Goal: Transaction & Acquisition: Obtain resource

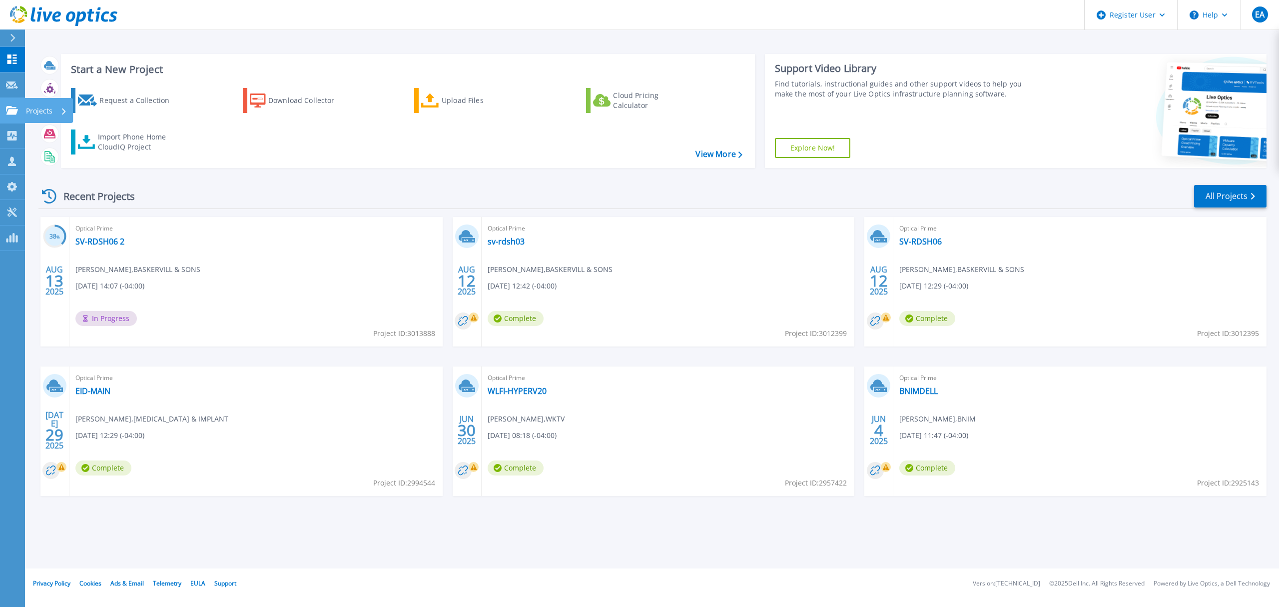
click at [32, 112] on p "Projects" at bounding box center [39, 111] width 26 height 26
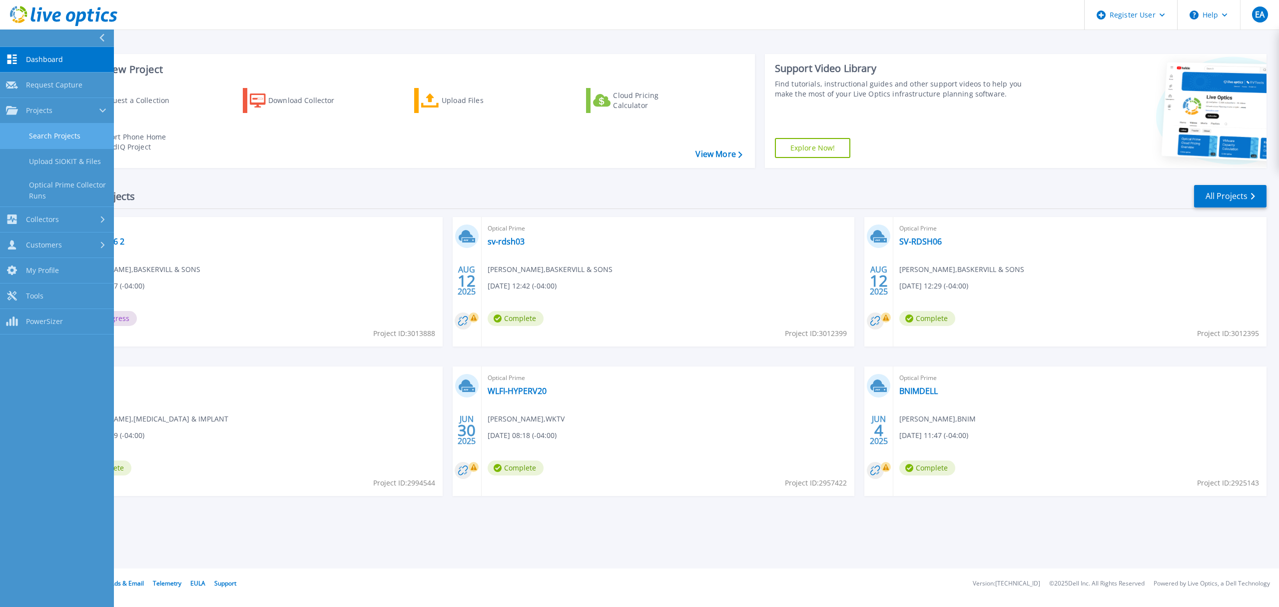
click at [82, 143] on link "Search Projects" at bounding box center [57, 135] width 114 height 25
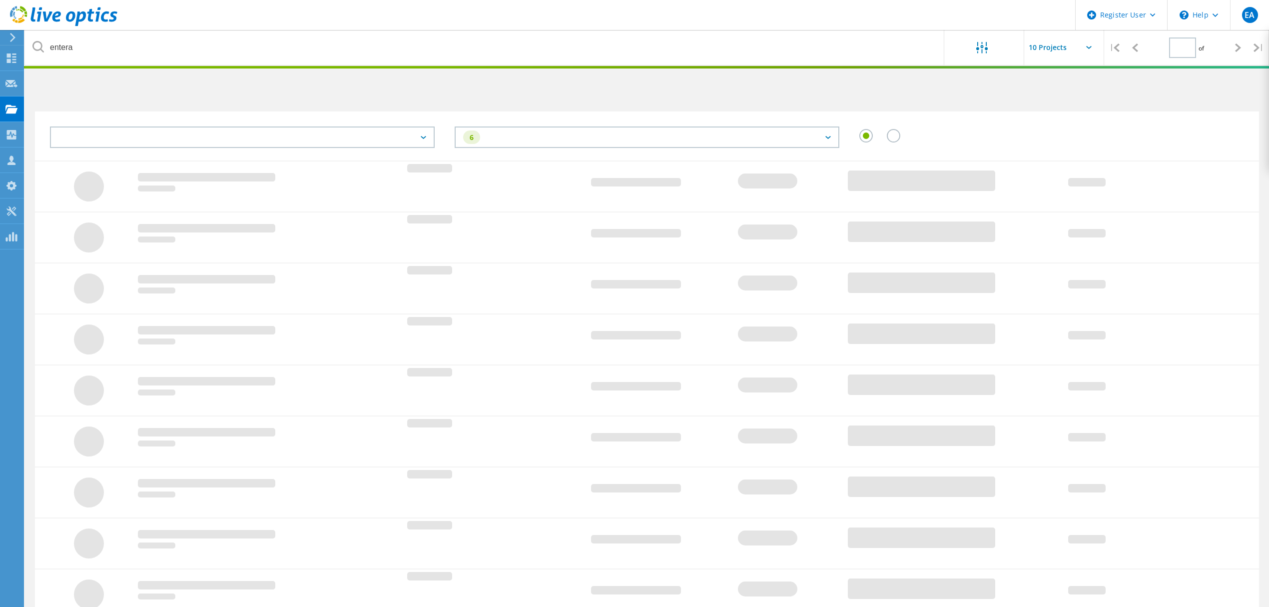
type input "1"
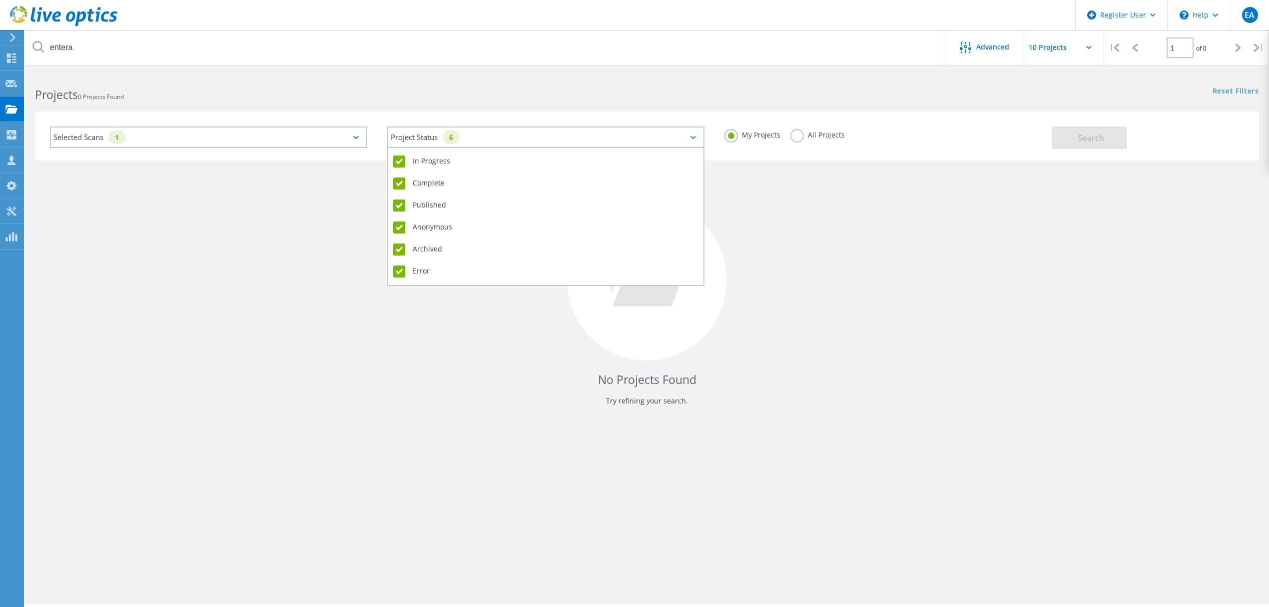
click at [527, 141] on div "Project Status 6" at bounding box center [545, 136] width 317 height 21
click at [400, 266] on label "Error" at bounding box center [545, 271] width 305 height 12
click at [0, 0] on input "Error" at bounding box center [0, 0] width 0 height 0
click at [400, 243] on label "Archived" at bounding box center [545, 249] width 305 height 12
click at [0, 0] on input "Archived" at bounding box center [0, 0] width 0 height 0
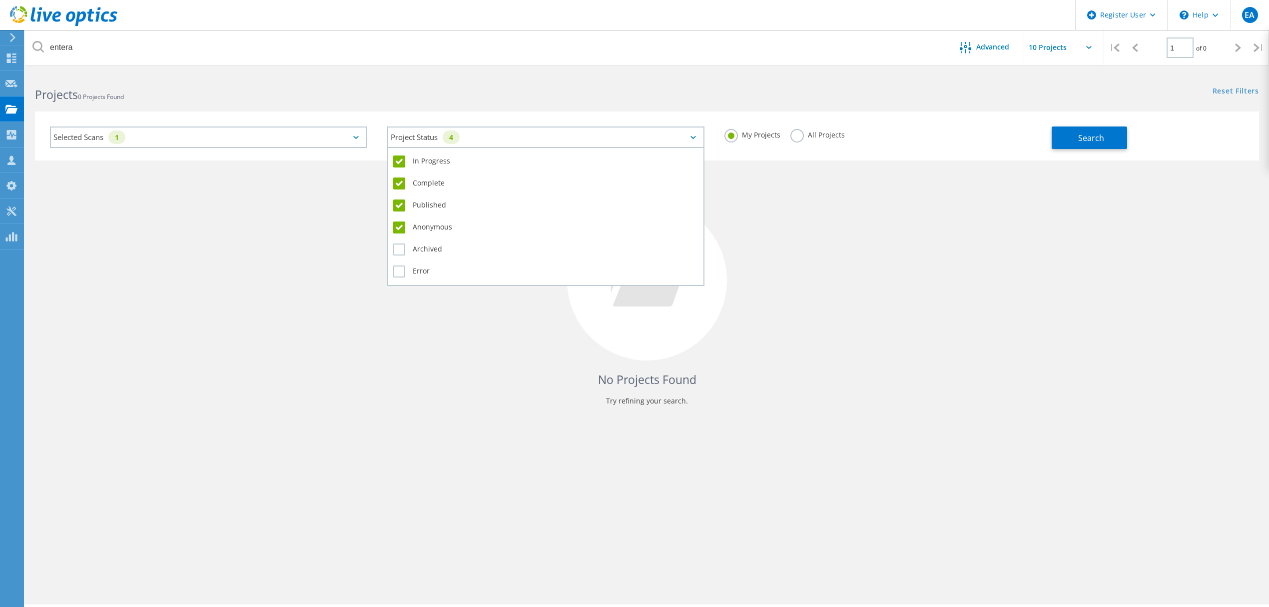
click at [401, 221] on label "Anonymous" at bounding box center [545, 227] width 305 height 12
click at [0, 0] on input "Anonymous" at bounding box center [0, 0] width 0 height 0
click at [401, 197] on div "Published" at bounding box center [545, 208] width 305 height 22
click at [400, 178] on label "Complete" at bounding box center [545, 183] width 305 height 12
click at [0, 0] on input "Complete" at bounding box center [0, 0] width 0 height 0
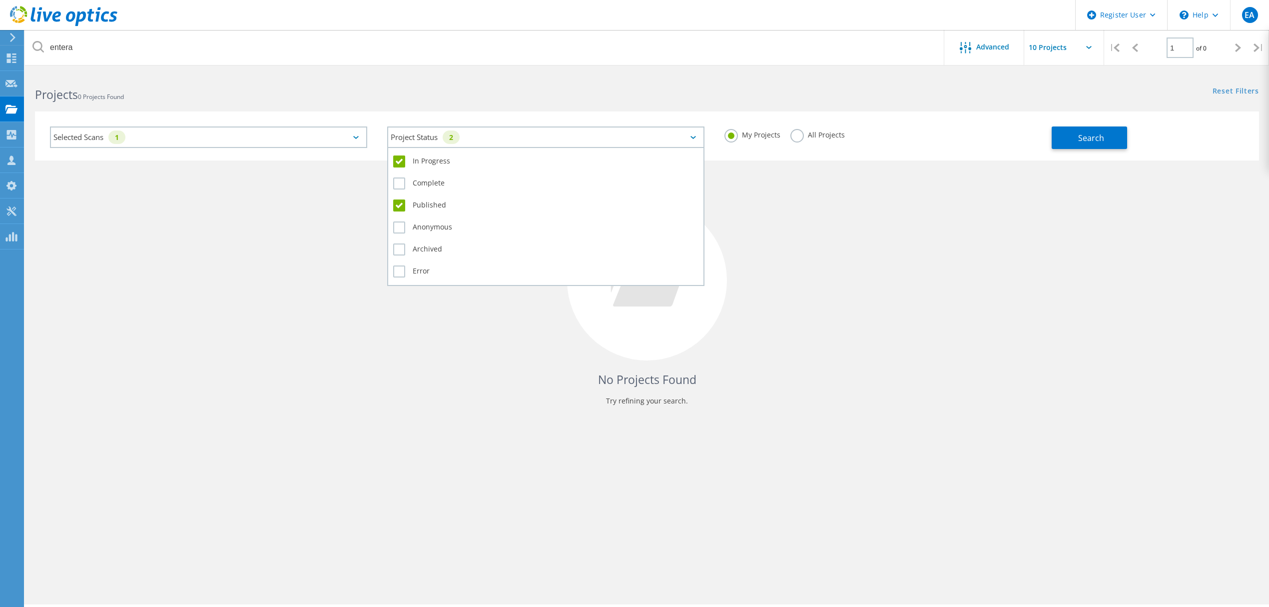
click at [396, 200] on label "Published" at bounding box center [545, 205] width 305 height 12
click at [0, 0] on input "Published" at bounding box center [0, 0] width 0 height 0
click at [400, 160] on label "In Progress" at bounding box center [545, 161] width 305 height 12
click at [0, 0] on input "In Progress" at bounding box center [0, 0] width 0 height 0
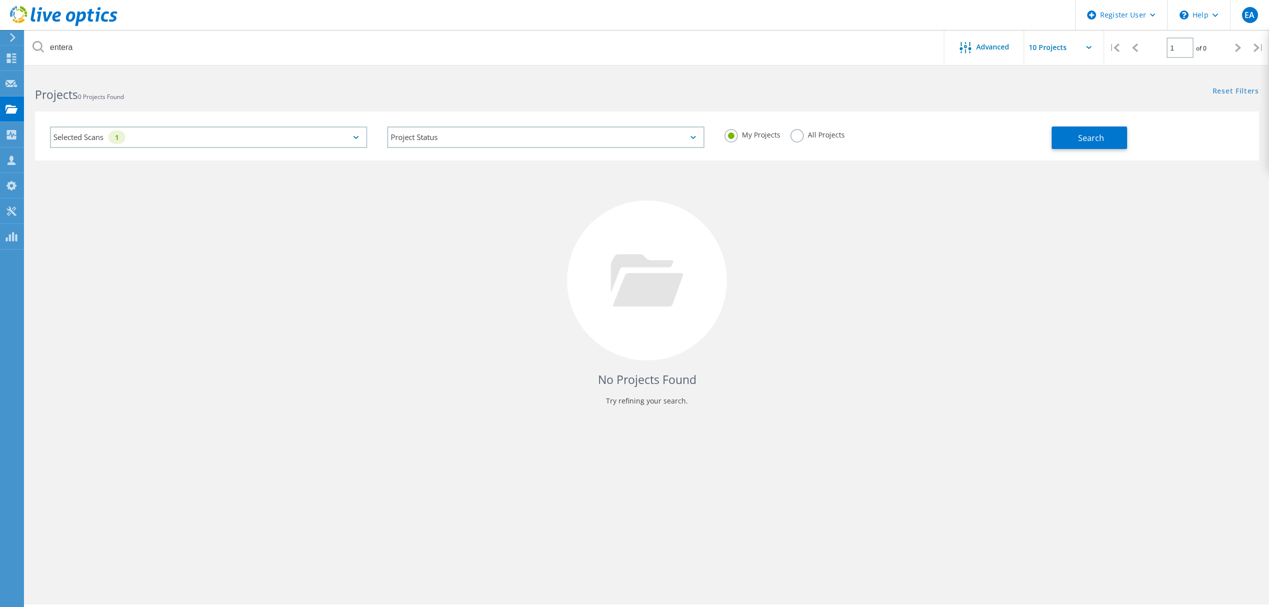
click at [846, 160] on div "No Projects Found Try refining your search." at bounding box center [647, 289] width 1224 height 258
click at [1105, 125] on div "Search" at bounding box center [1153, 132] width 202 height 32
click at [1092, 136] on span "Search" at bounding box center [1091, 137] width 26 height 11
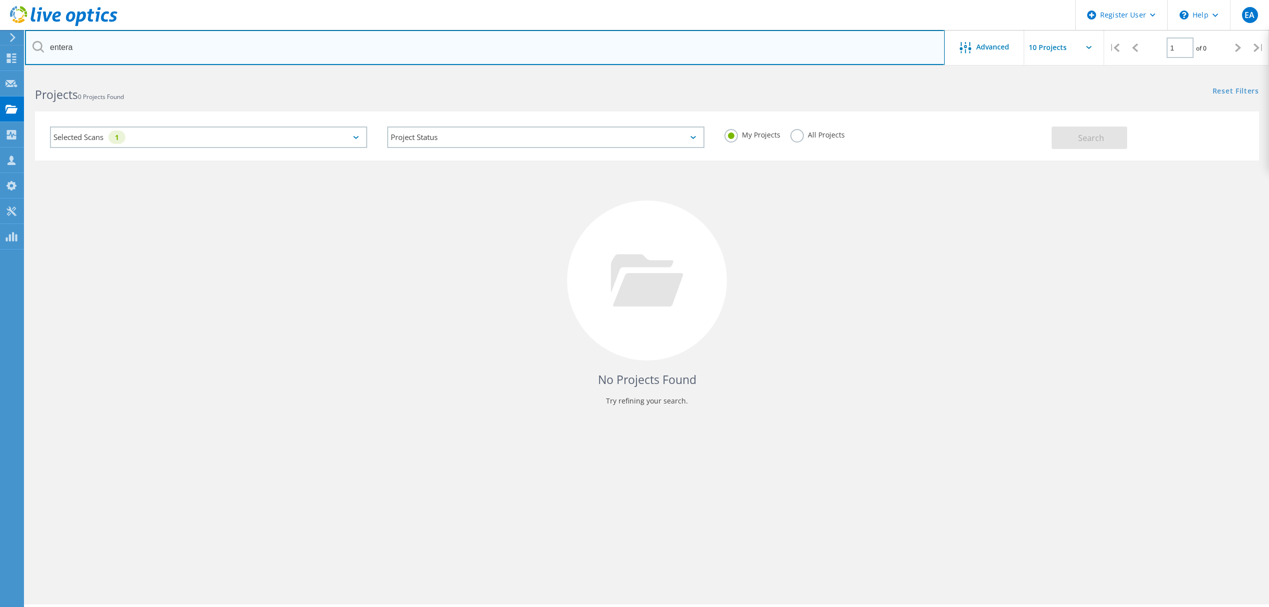
click at [74, 45] on input "entera" at bounding box center [485, 47] width 920 height 35
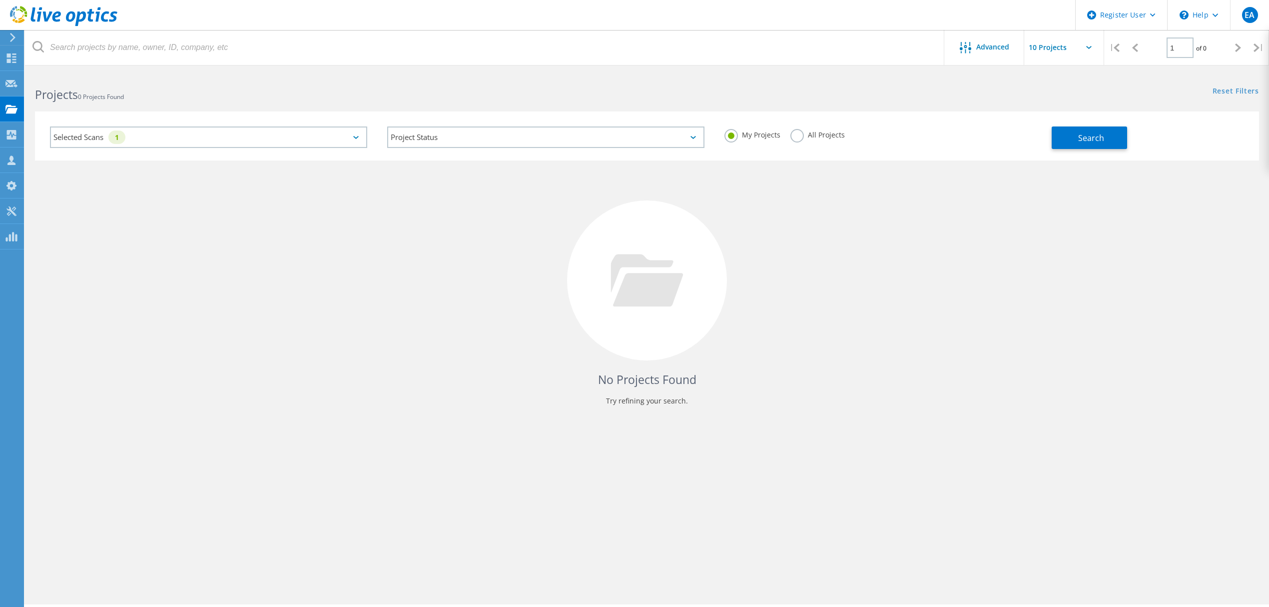
click at [713, 79] on div "Reset Filters Show Filters" at bounding box center [958, 81] width 622 height 18
click at [1091, 152] on div "Selected Scans 1 Project Status In Progress Complete Published Anonymous Archiv…" at bounding box center [647, 135] width 1224 height 49
click at [1091, 142] on span "Search" at bounding box center [1091, 137] width 26 height 11
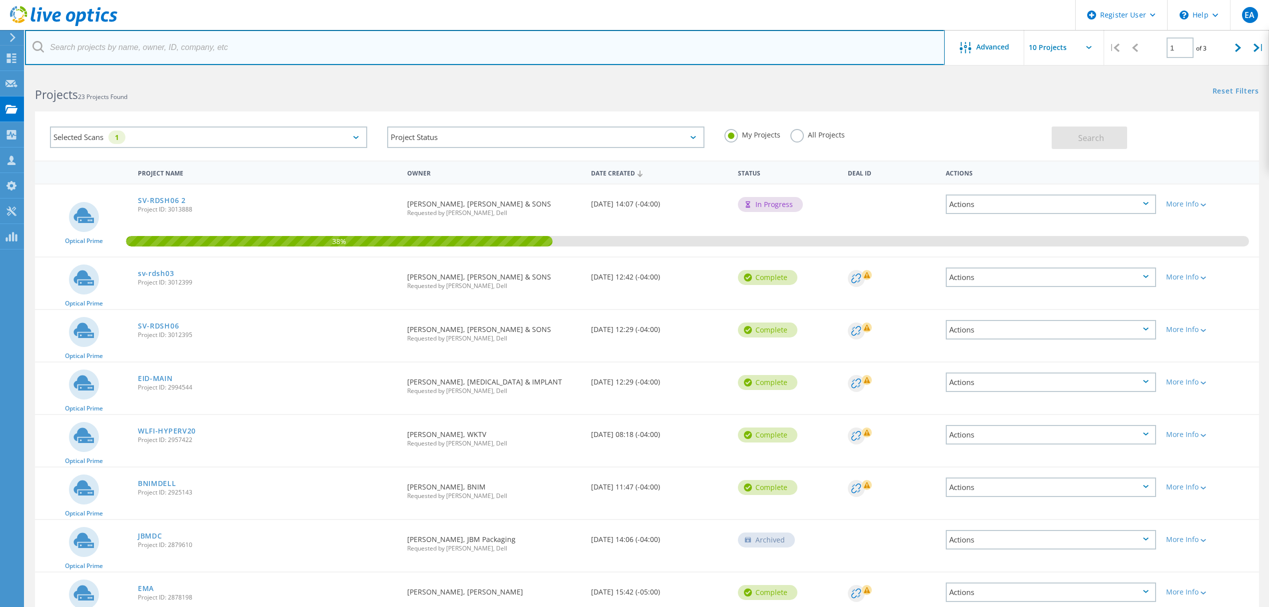
click at [143, 46] on input "text" at bounding box center [485, 47] width 920 height 35
paste input "chosmer@realtree.com"
type input "chosmer@realtree.com"
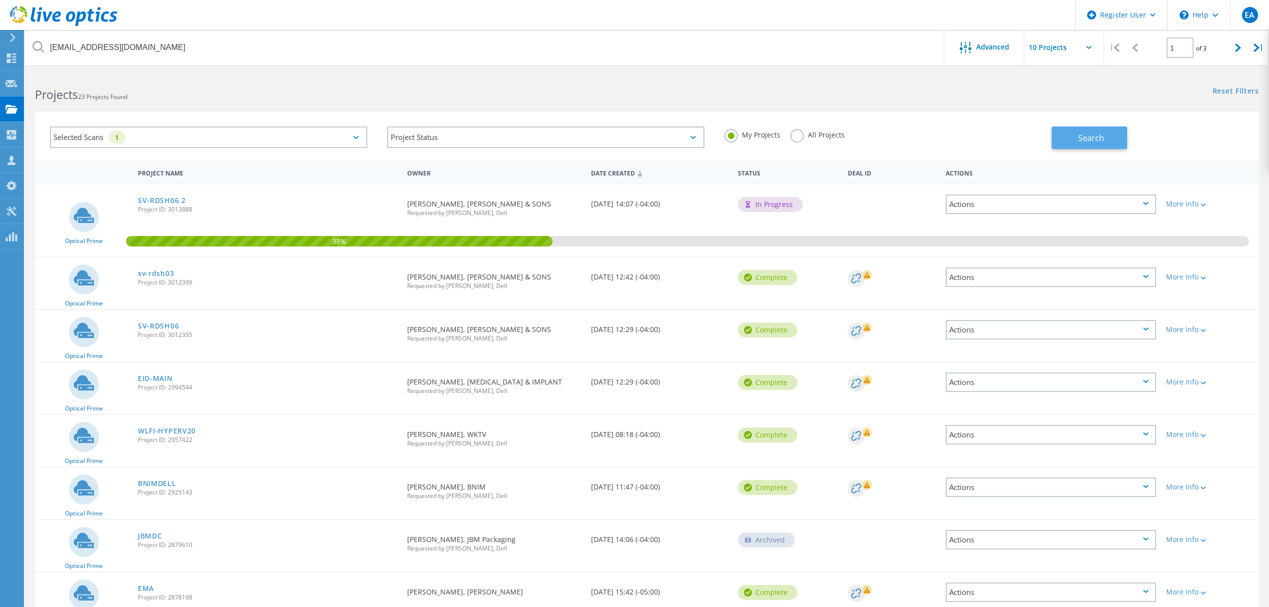
click at [1100, 139] on span "Search" at bounding box center [1091, 137] width 26 height 11
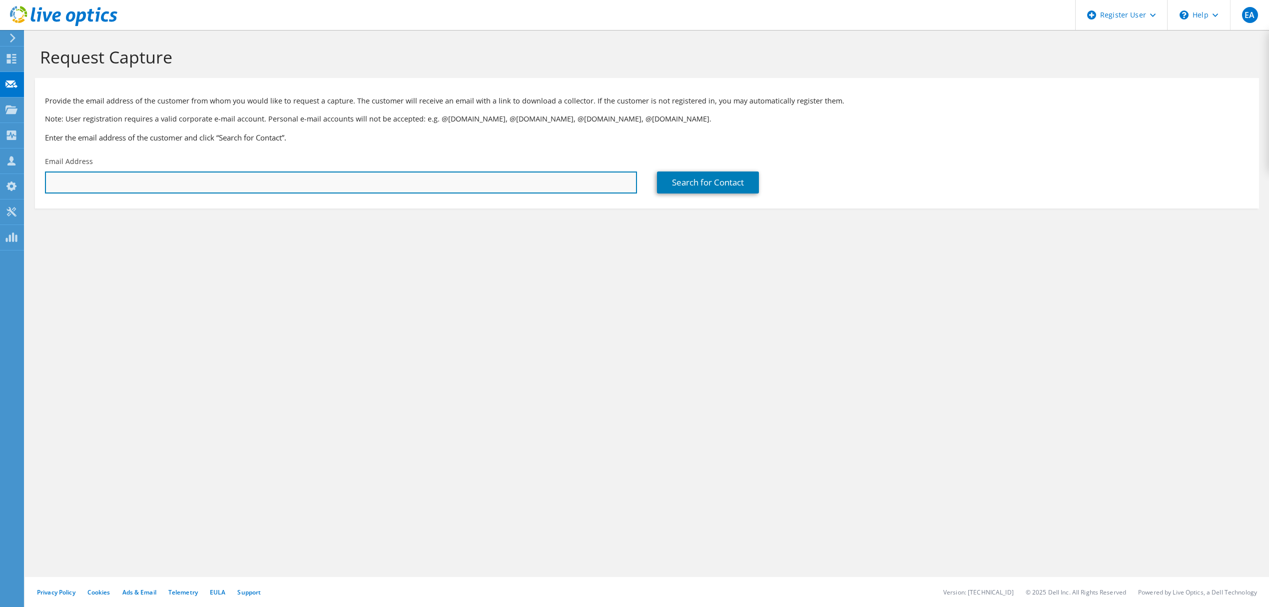
click at [108, 184] on input "text" at bounding box center [341, 182] width 592 height 22
paste input "[EMAIL_ADDRESS][DOMAIN_NAME]"
type input "[EMAIL_ADDRESS][DOMAIN_NAME]"
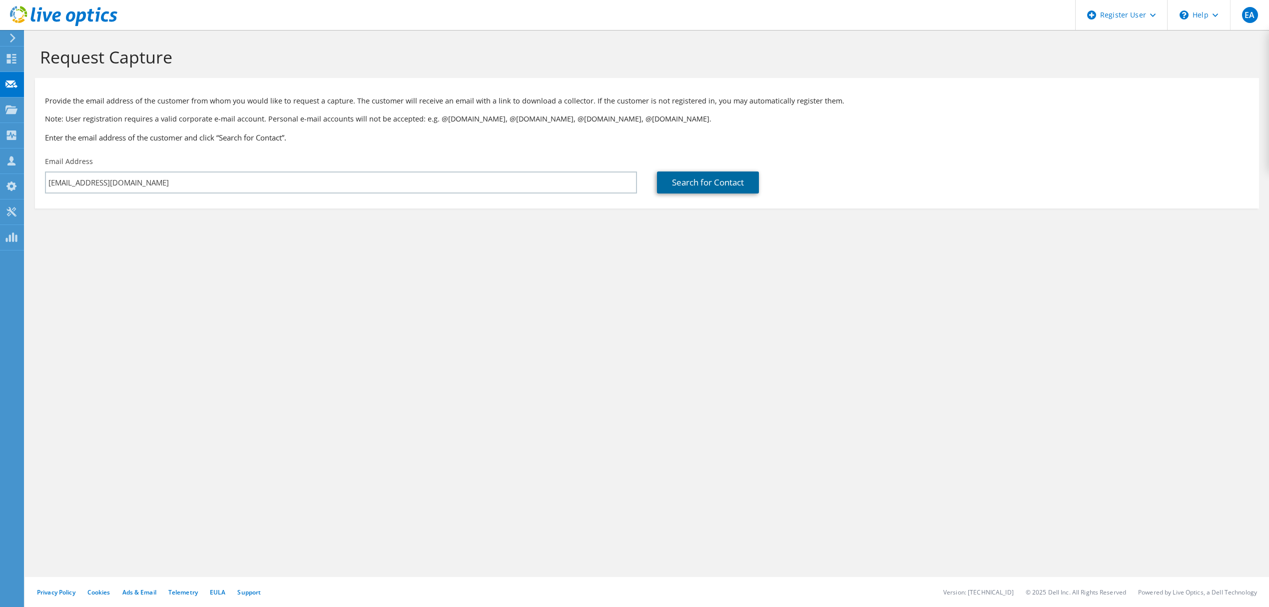
click at [753, 186] on link "Search for Contact" at bounding box center [708, 182] width 102 height 22
type input "Jordan Outdoor Enterprises, Ltd."
type input "[PERSON_NAME]"
type input "[GEOGRAPHIC_DATA]"
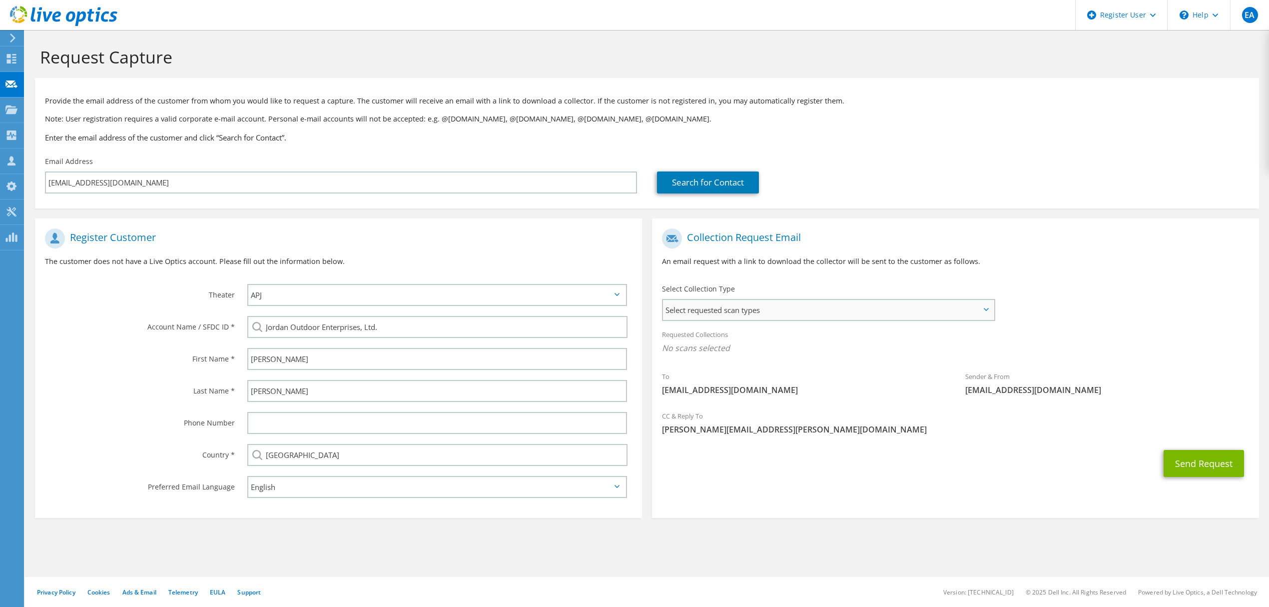
click at [775, 317] on span "Select requested scan types" at bounding box center [828, 310] width 331 height 20
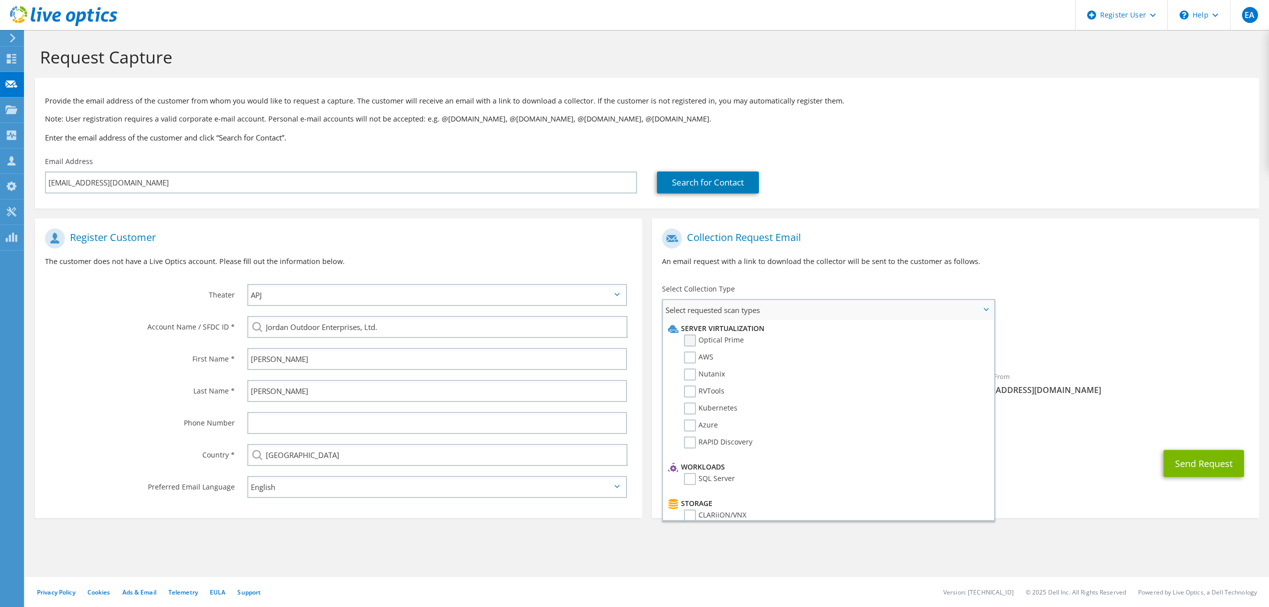
click at [721, 336] on label "Optical Prime" at bounding box center [714, 340] width 60 height 12
click at [0, 0] on input "Optical Prime" at bounding box center [0, 0] width 0 height 0
click at [1069, 328] on div "Requested Collections No scans selected Optical Prime" at bounding box center [955, 344] width 607 height 40
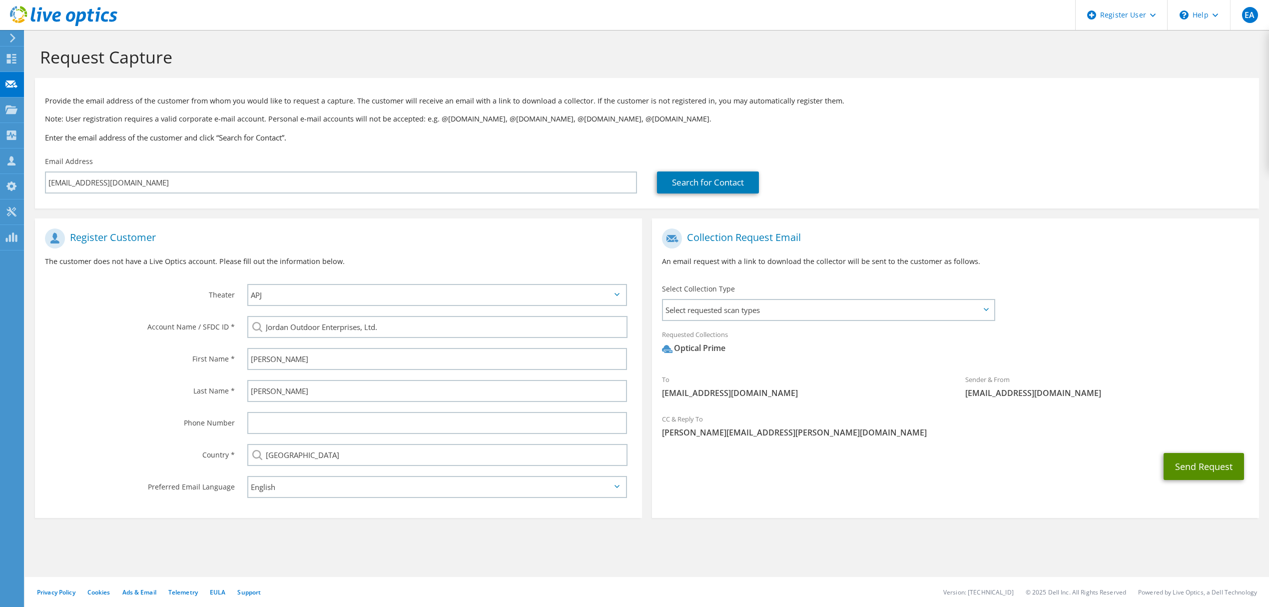
click at [1201, 458] on button "Send Request" at bounding box center [1204, 466] width 80 height 27
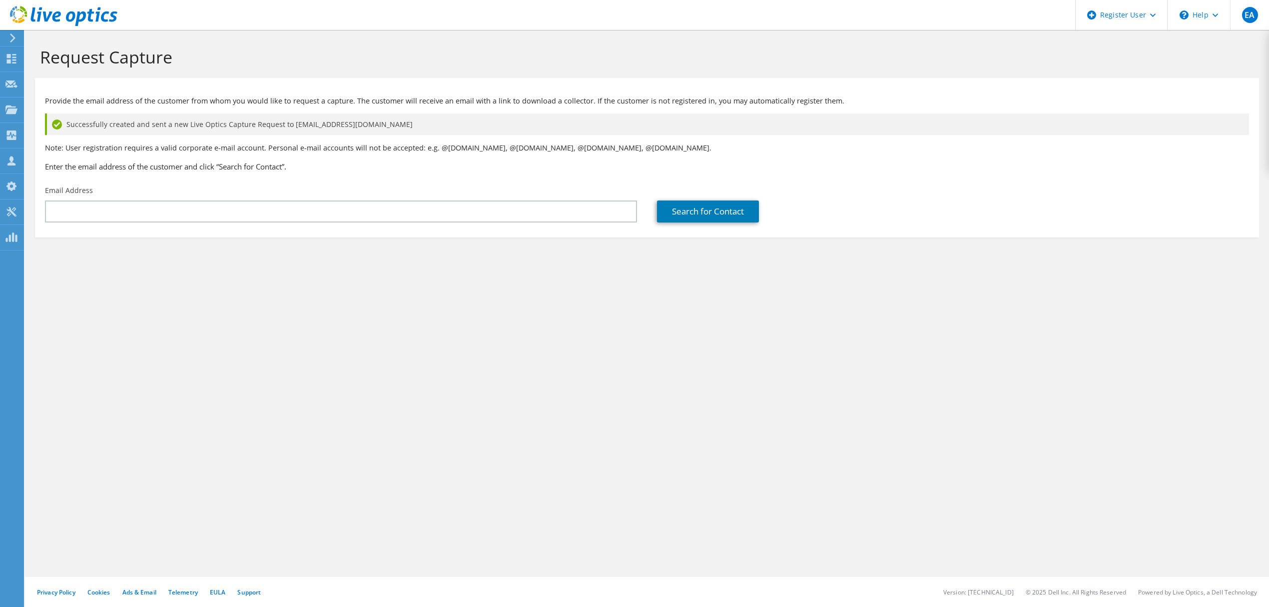
click at [693, 385] on div "Request Capture Provide the email address of the customer from whom you would l…" at bounding box center [647, 318] width 1244 height 577
